Goal: Task Accomplishment & Management: Complete application form

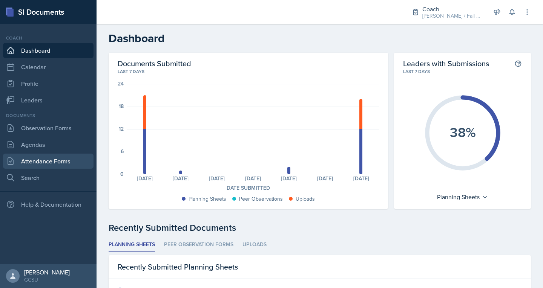
click at [21, 160] on link "Attendance Forms" at bounding box center [48, 161] width 90 height 15
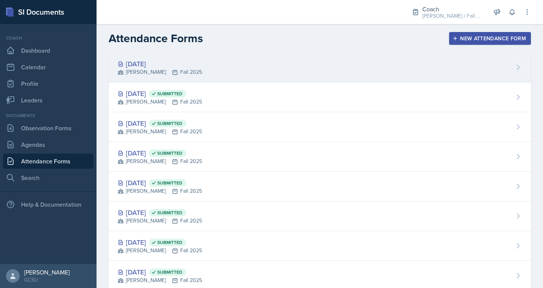
click at [168, 75] on div "[PERSON_NAME] Fall 2025" at bounding box center [160, 72] width 84 height 8
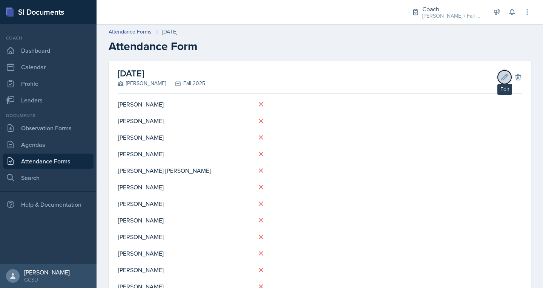
click at [498, 79] on button "Edit" at bounding box center [505, 77] width 14 height 14
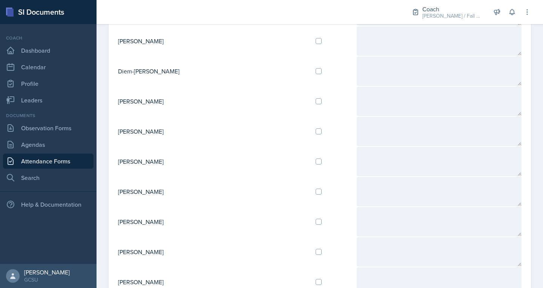
scroll to position [771, 0]
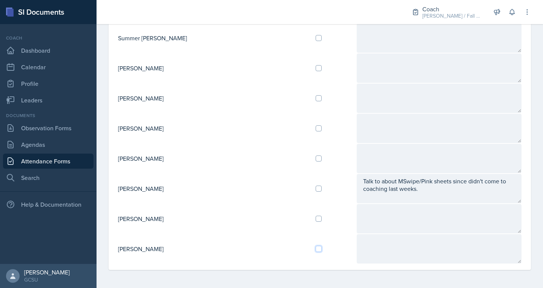
click at [316, 251] on input "checkbox" at bounding box center [319, 249] width 6 height 6
checkbox input "true"
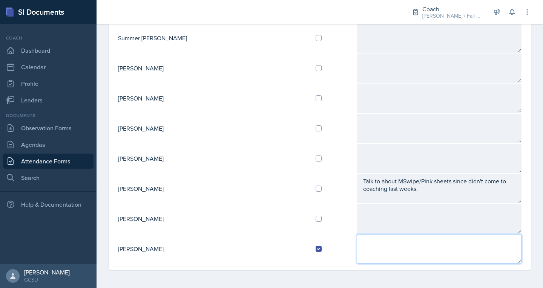
click at [357, 234] on textarea at bounding box center [439, 248] width 165 height 29
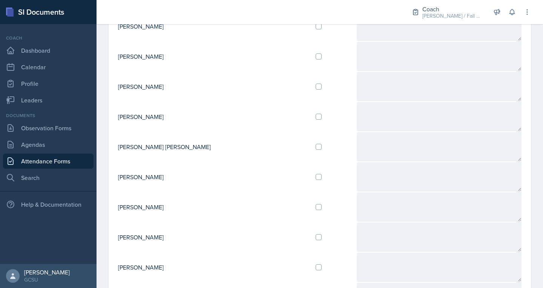
scroll to position [0, 0]
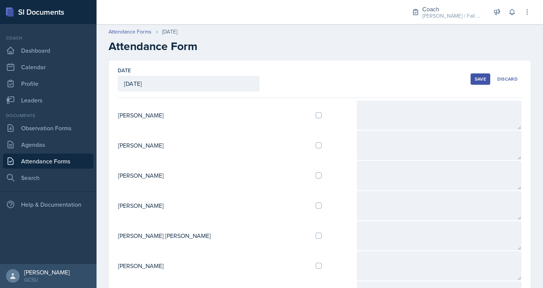
type textarea "C: Talked to me on GroupMe. She has good plans for the next sessions and has be…"
click at [478, 83] on button "Save" at bounding box center [480, 79] width 20 height 11
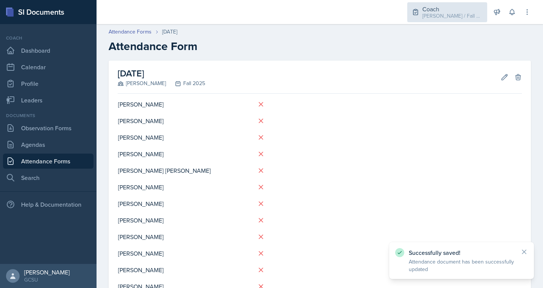
click at [460, 14] on div "[PERSON_NAME] / Fall 2025" at bounding box center [452, 16] width 60 height 8
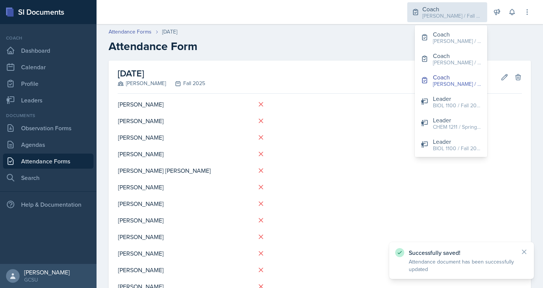
click at [460, 14] on div "[PERSON_NAME] / Fall 2025" at bounding box center [452, 16] width 60 height 8
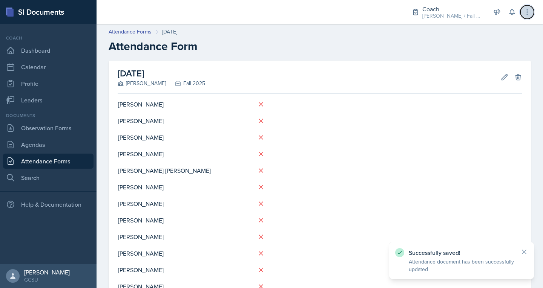
click at [524, 13] on icon at bounding box center [527, 12] width 8 height 8
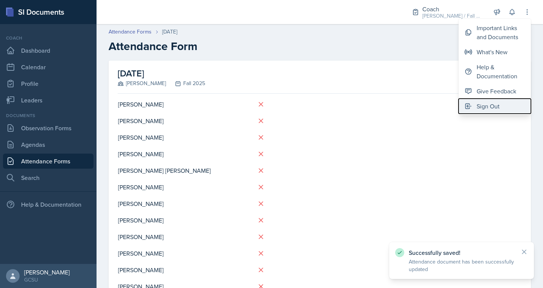
click at [486, 108] on div "Sign Out" at bounding box center [487, 106] width 23 height 9
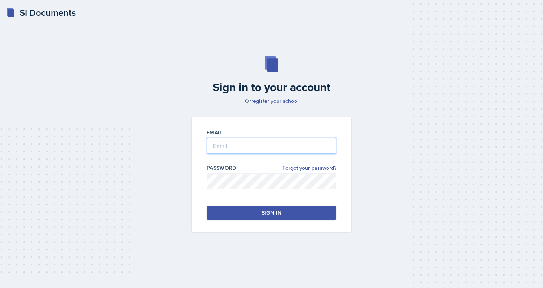
click at [243, 143] on input "email" at bounding box center [272, 146] width 130 height 16
type input "[PERSON_NAME][EMAIL_ADDRESS][PERSON_NAME][DOMAIN_NAME]"
